Goal: Book appointment/travel/reservation

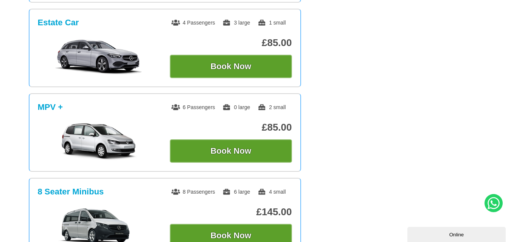
scroll to position [265, 0]
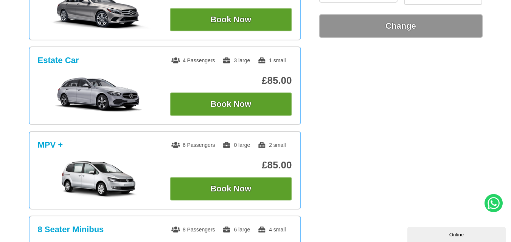
click at [481, 232] on div "Online" at bounding box center [456, 235] width 87 height 6
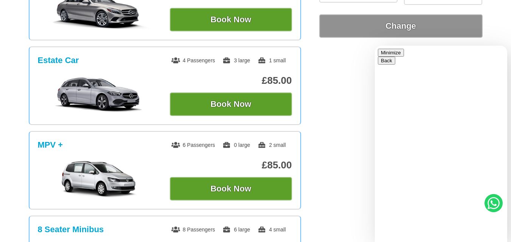
click at [368, 156] on section "Saloon 4 Passengers 2 large 0 small £75.00 Book Now Business Class 4 Passengers…" at bounding box center [255, 170] width 511 height 586
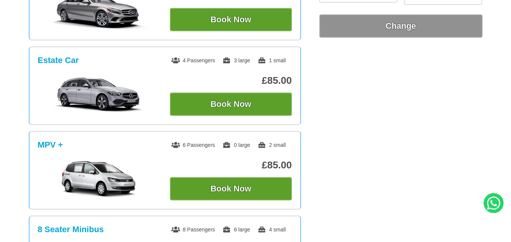
click at [497, 207] on icon at bounding box center [494, 203] width 20 height 20
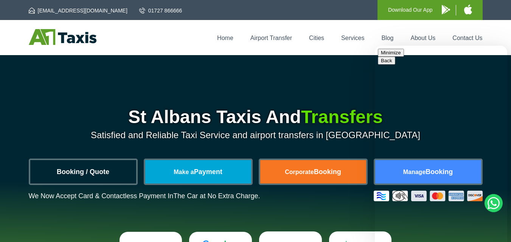
click at [87, 171] on link "Booking / Quote" at bounding box center [83, 171] width 106 height 23
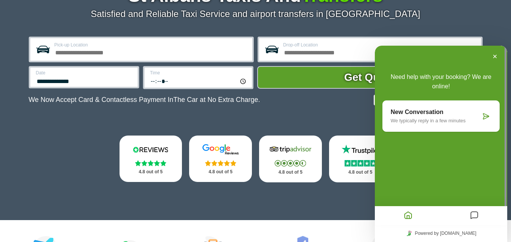
scroll to position [76, 0]
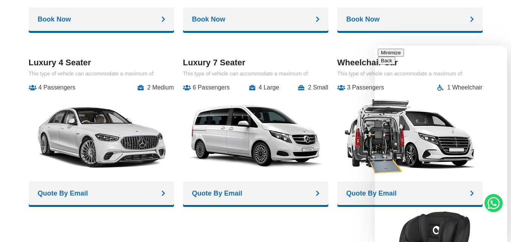
scroll to position [1059, 0]
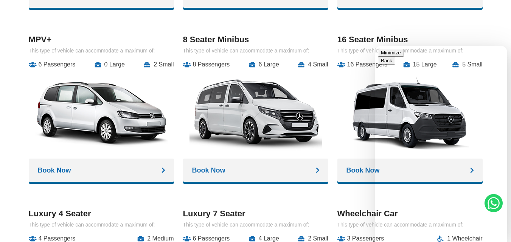
click at [404, 56] on button "Minimize" at bounding box center [391, 53] width 26 height 8
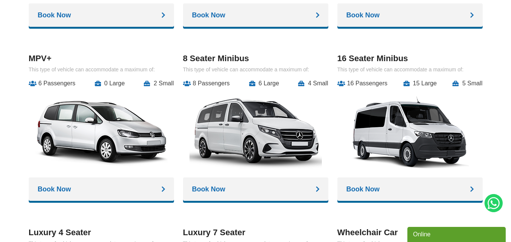
scroll to position [1021, 0]
